Goal: Navigation & Orientation: Find specific page/section

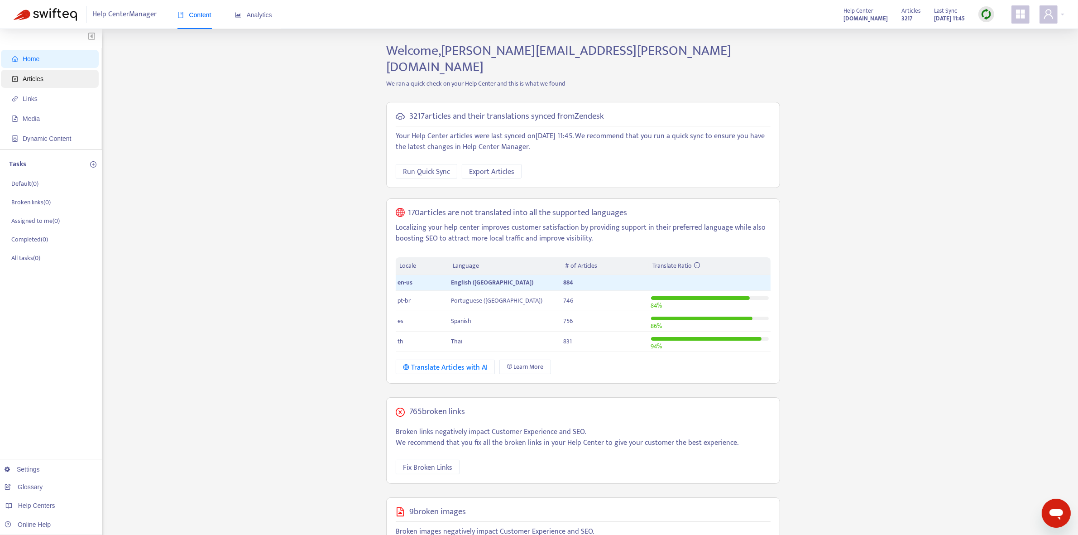
click at [40, 80] on span "Articles" at bounding box center [33, 78] width 21 height 7
